Goal: Find contact information: Find contact information

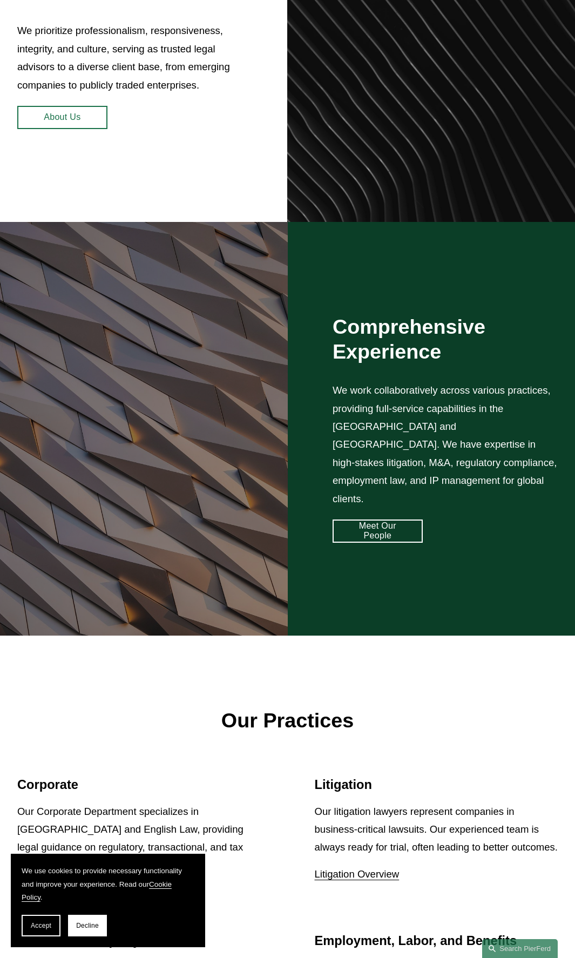
scroll to position [1244, 0]
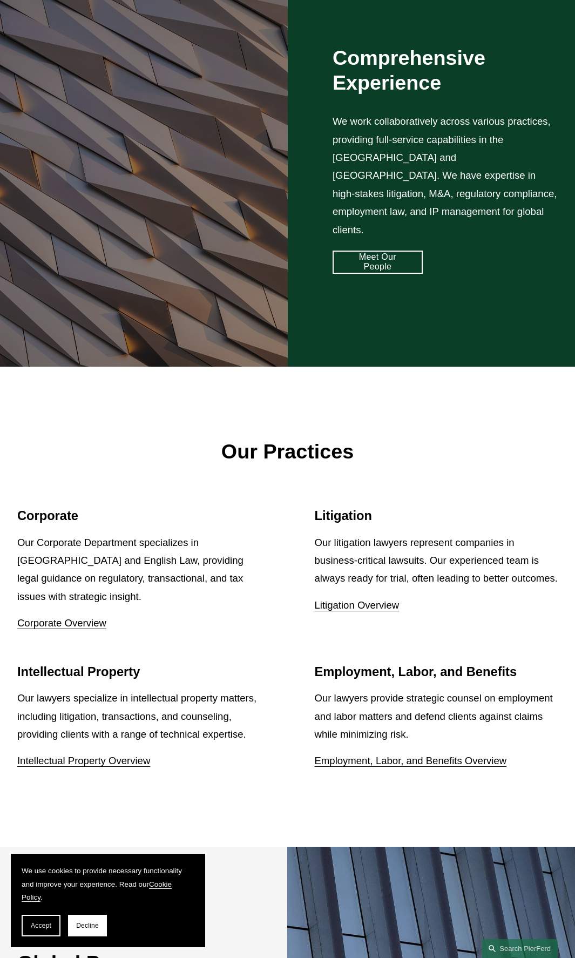
click at [44, 444] on span "Accept" at bounding box center [41, 926] width 21 height 8
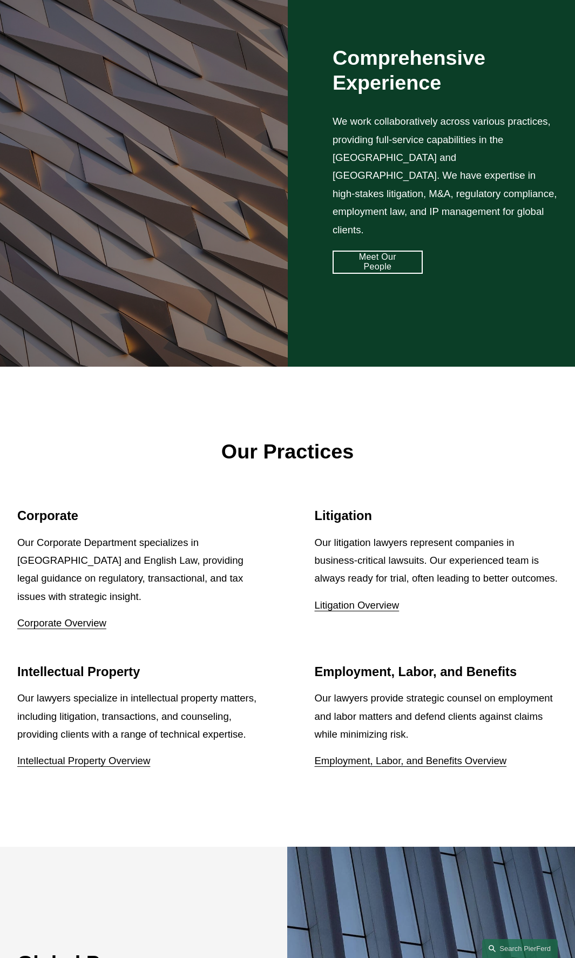
scroll to position [1746, 0]
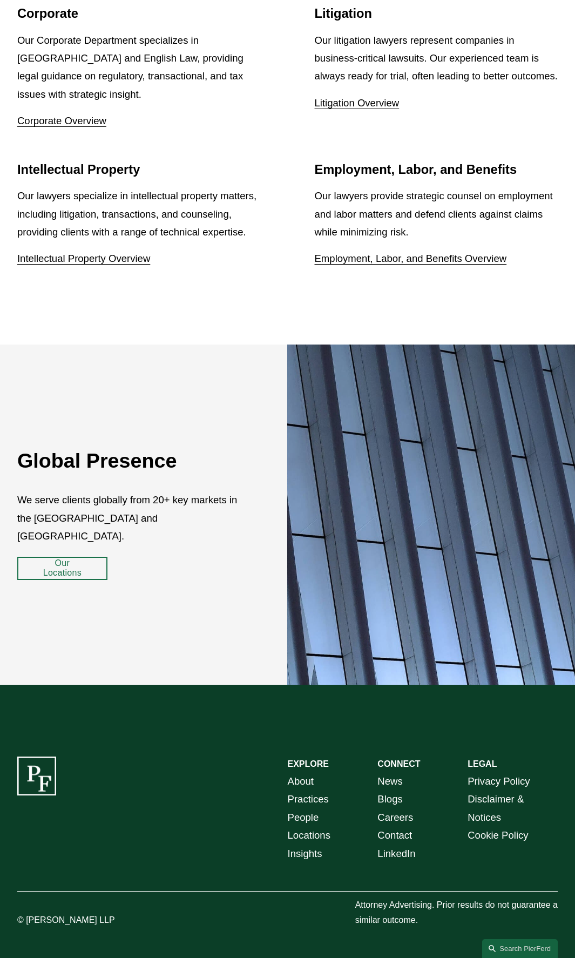
click at [302, 444] on link "People" at bounding box center [303, 817] width 31 height 18
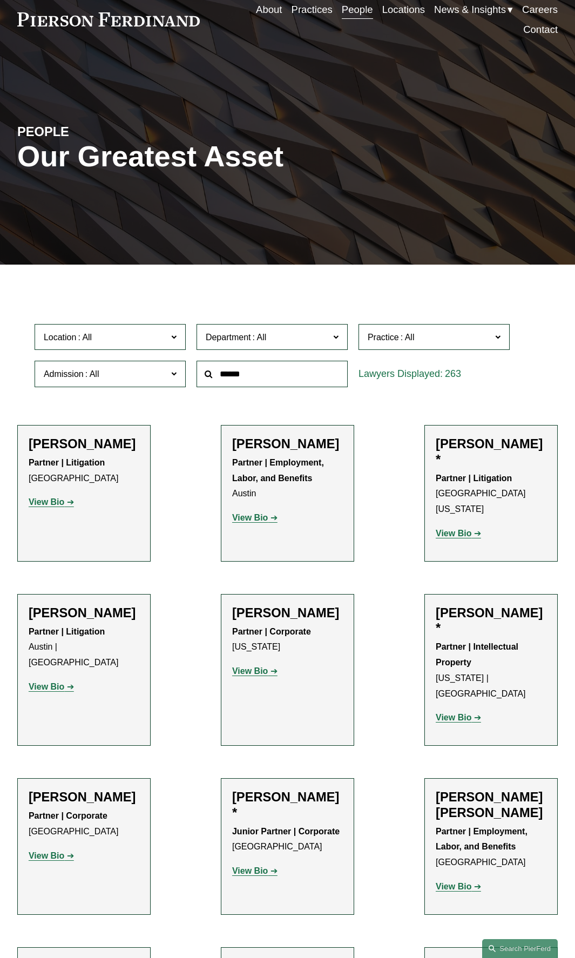
scroll to position [7372, 0]
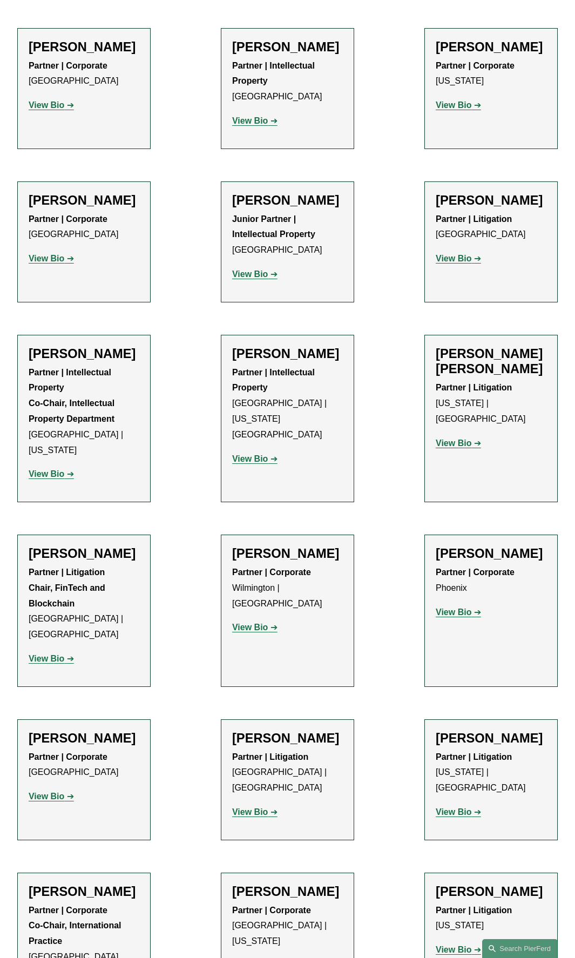
click at [99, 789] on p "View Bio" at bounding box center [84, 797] width 111 height 16
click at [50, 792] on strong "View Bio" at bounding box center [47, 796] width 36 height 9
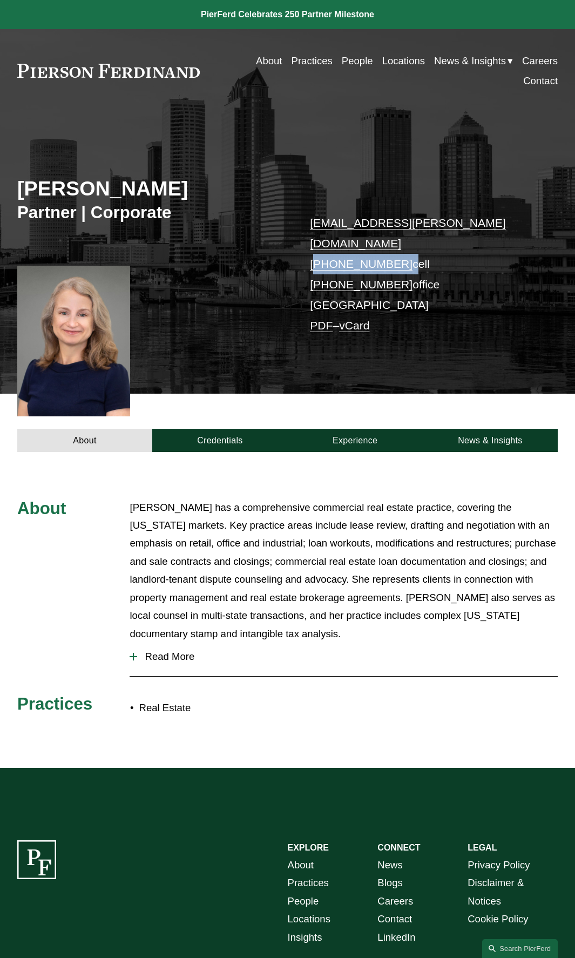
drag, startPoint x: 401, startPoint y: 246, endPoint x: 318, endPoint y: 244, distance: 83.2
click at [318, 244] on p "[EMAIL_ADDRESS][PERSON_NAME][DOMAIN_NAME] [PHONE_NUMBER] cell [PHONE_NUMBER] of…" at bounding box center [422, 274] width 225 height 123
copy p "1.904.613.8122"
